Goal: Information Seeking & Learning: Learn about a topic

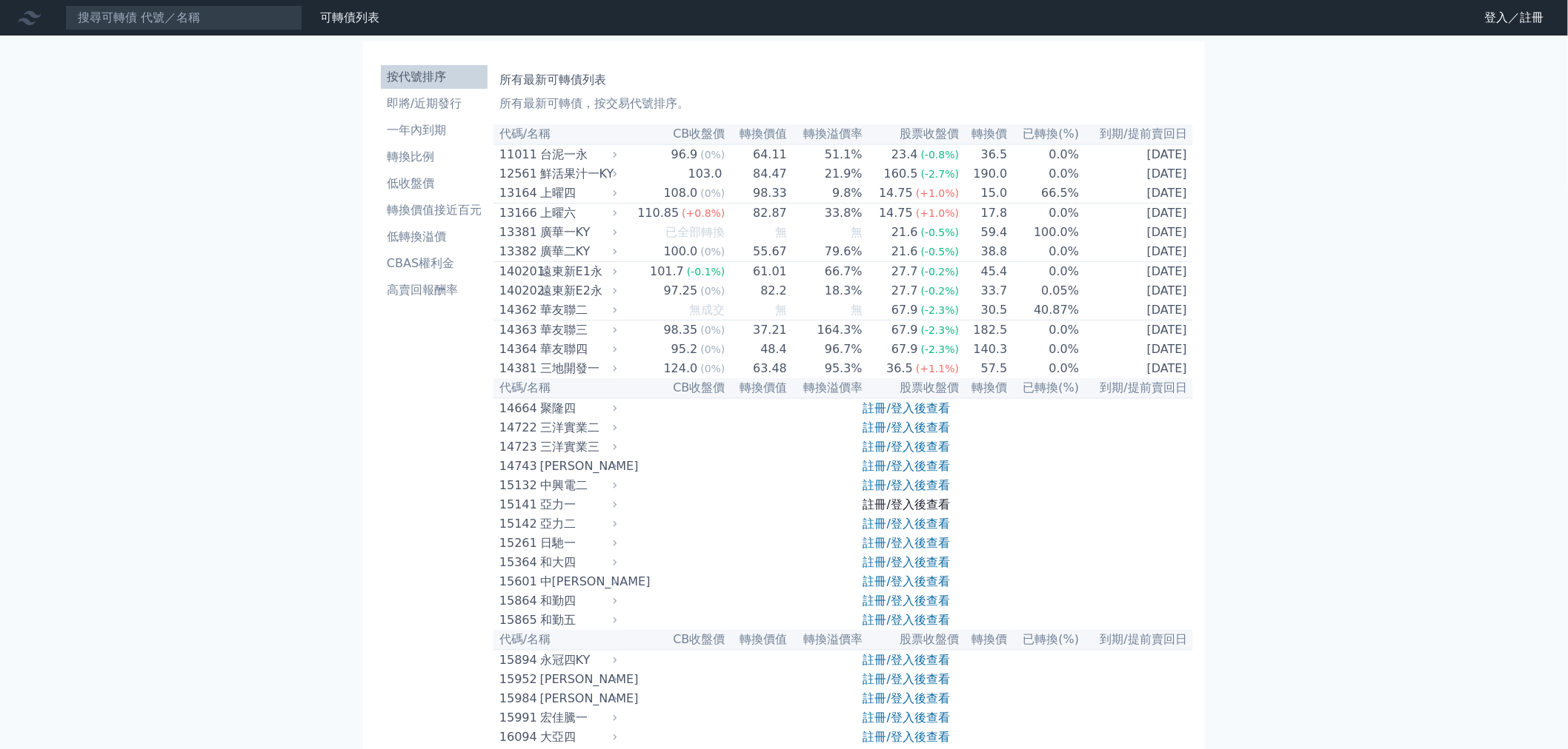
click at [939, 512] on link "註冊/登入後查看" at bounding box center [906, 505] width 87 height 14
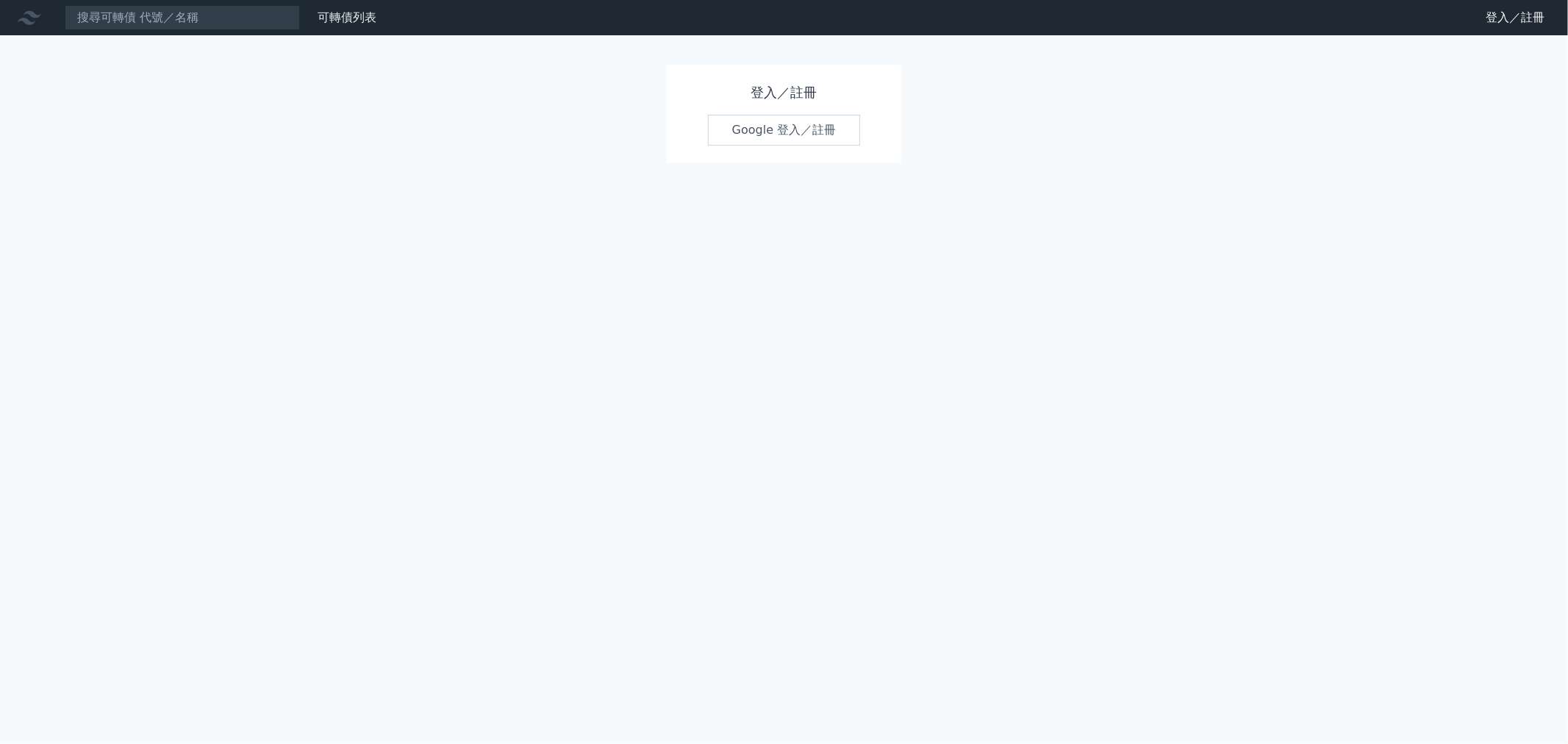
click at [780, 137] on link "Google 登入／註冊" at bounding box center [784, 130] width 153 height 31
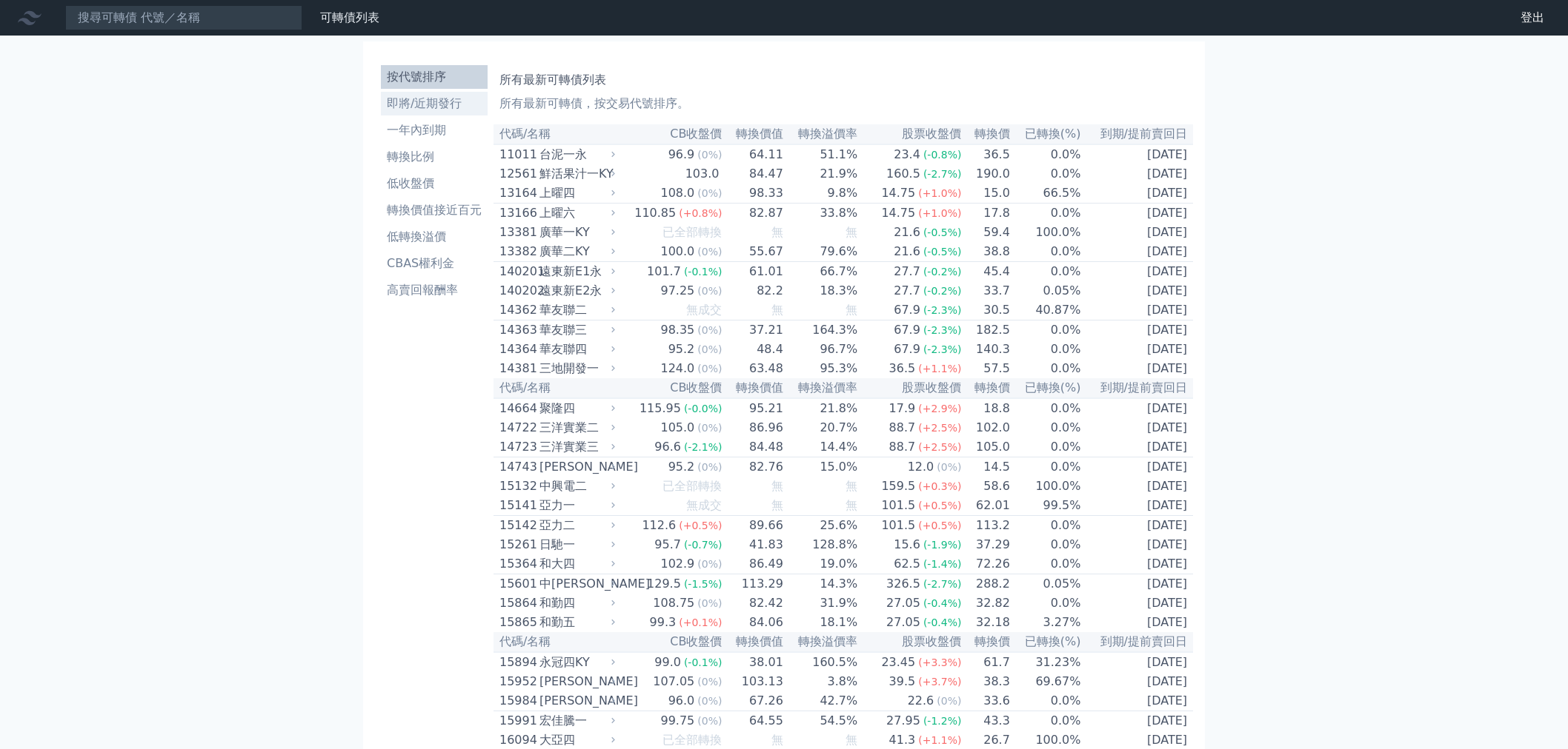
click at [440, 92] on link "即將/近期發行" at bounding box center [434, 103] width 107 height 24
